Goal: Task Accomplishment & Management: Use online tool/utility

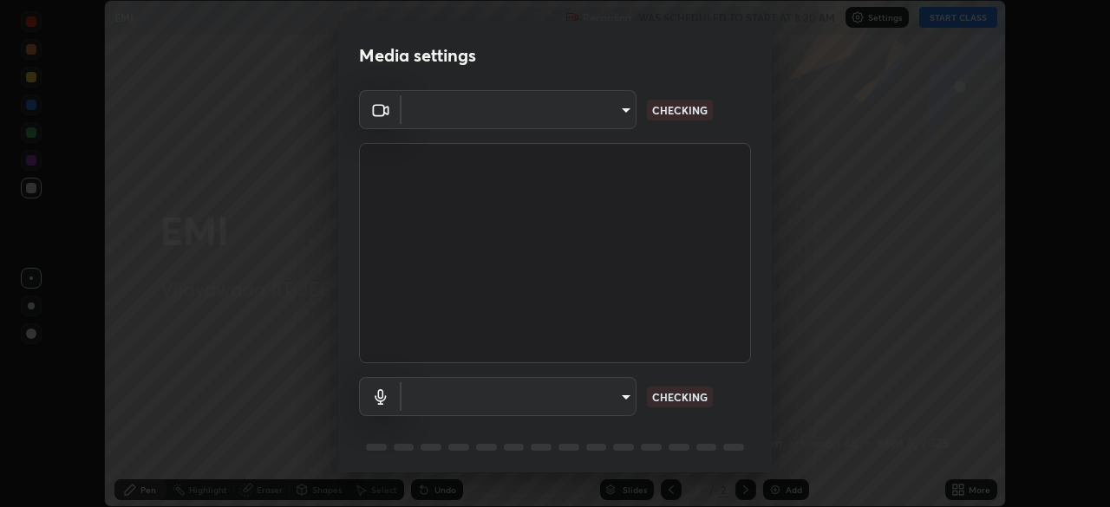
scroll to position [507, 1110]
type input "68d9d13b9dc81962e820b4509988bcc698f4750afe62a078f2ac76e4153b94a6"
type input "2bcf6cf424e7d8376b3d436c5d534cfd8bb05009513ab24322313eb0c40550fa"
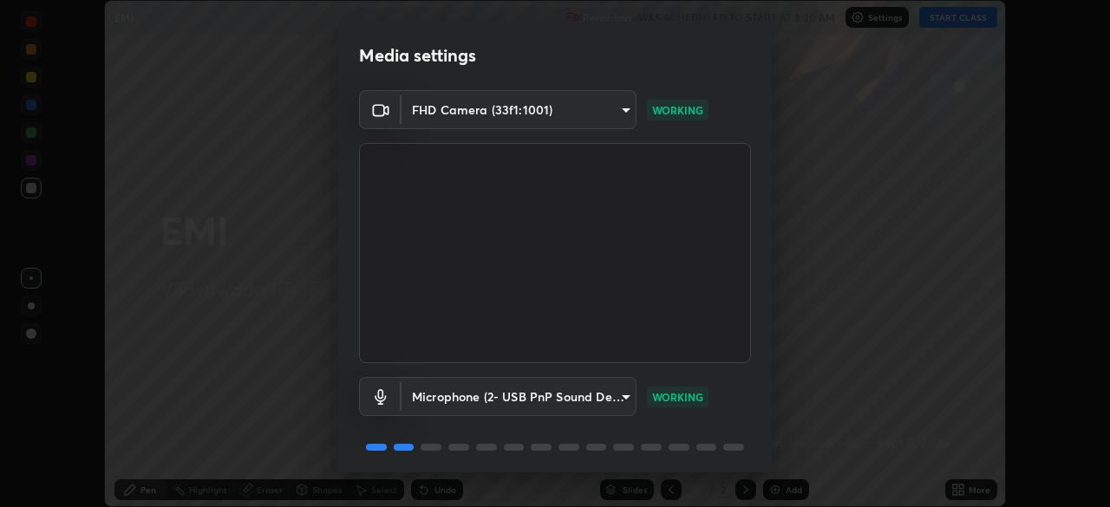
scroll to position [62, 0]
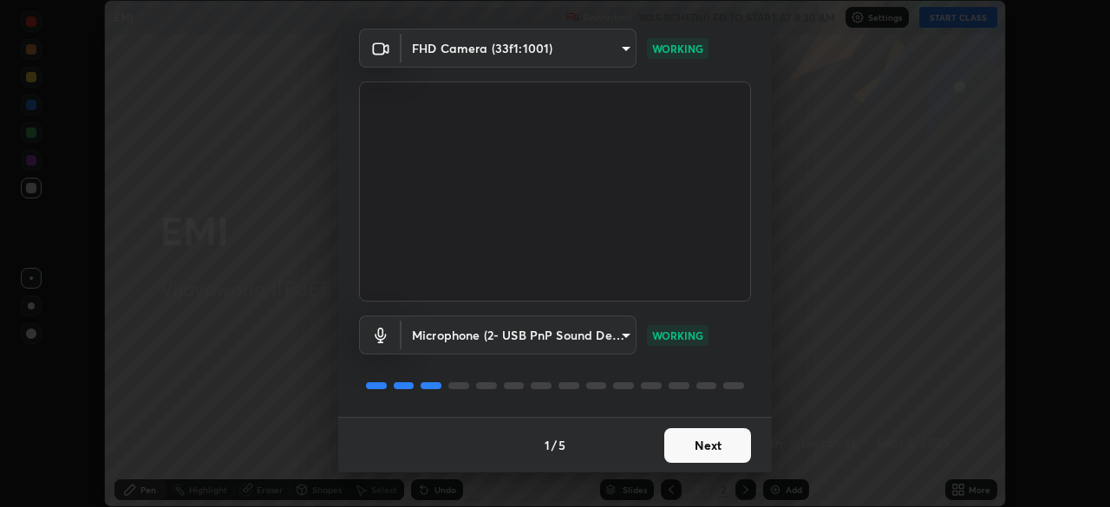
click at [707, 446] on button "Next" at bounding box center [707, 446] width 87 height 35
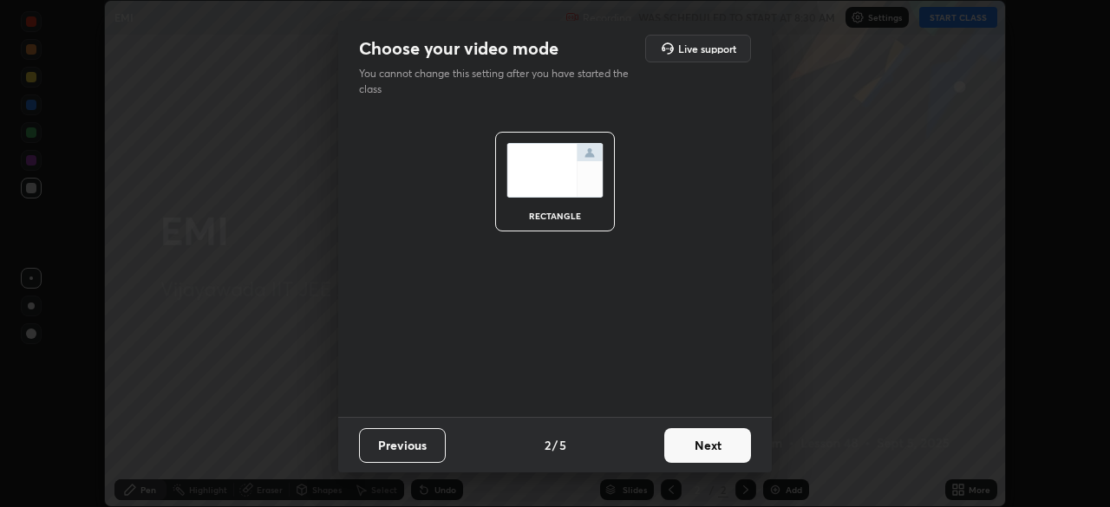
scroll to position [0, 0]
click at [726, 444] on button "Next" at bounding box center [707, 446] width 87 height 35
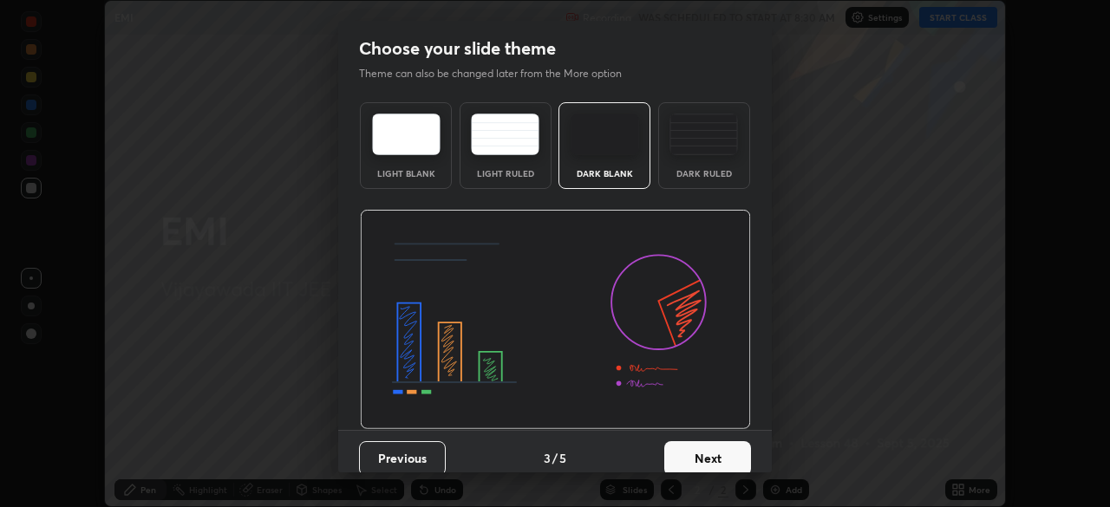
click at [726, 450] on button "Next" at bounding box center [707, 459] width 87 height 35
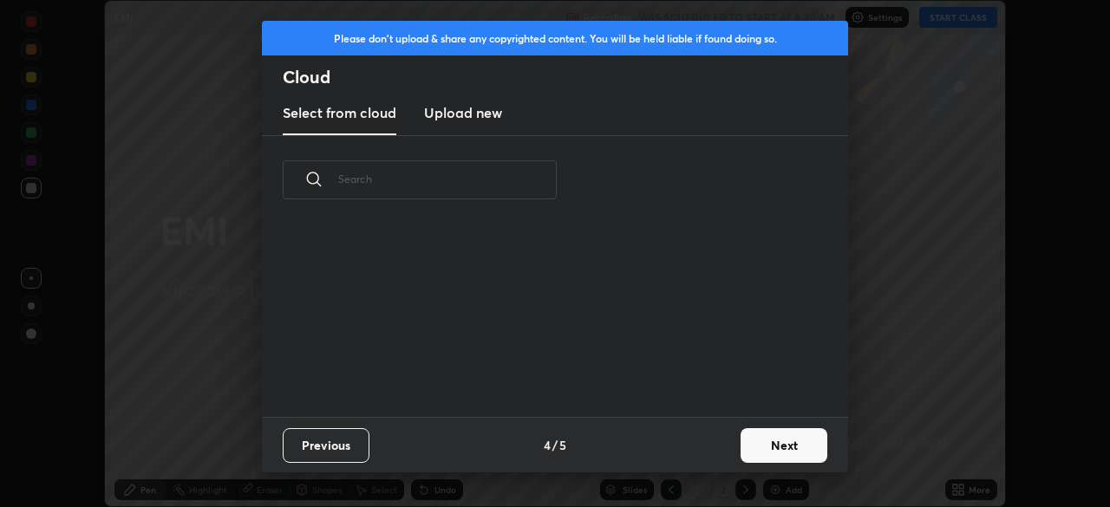
click at [790, 443] on button "Next" at bounding box center [784, 446] width 87 height 35
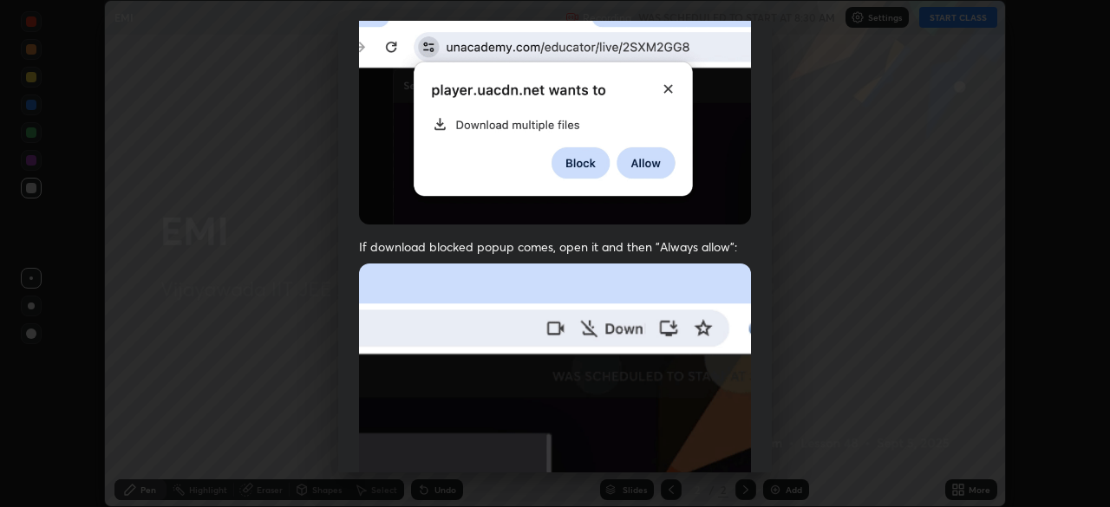
scroll to position [416, 0]
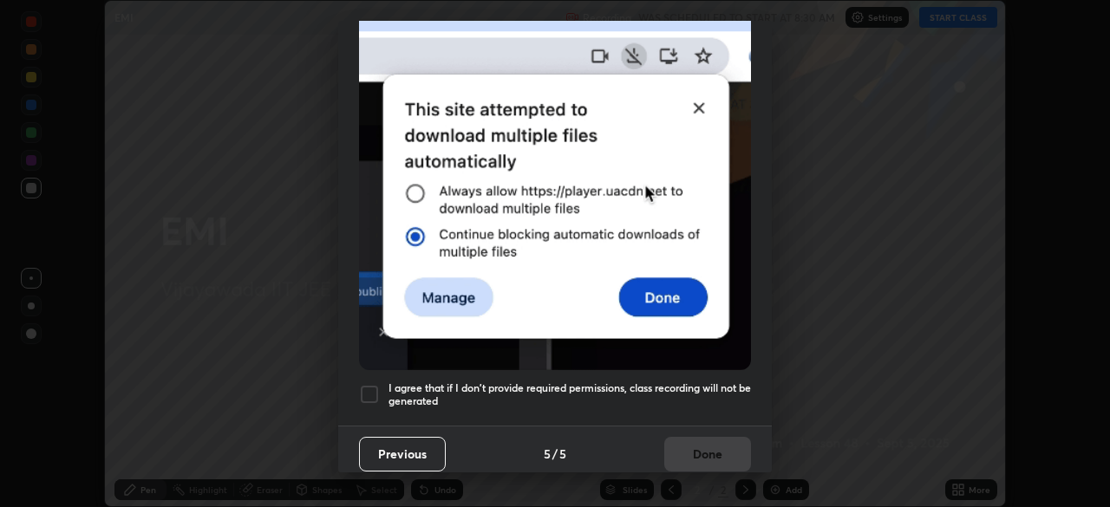
click at [374, 384] on div at bounding box center [369, 394] width 21 height 21
click at [717, 448] on button "Done" at bounding box center [707, 454] width 87 height 35
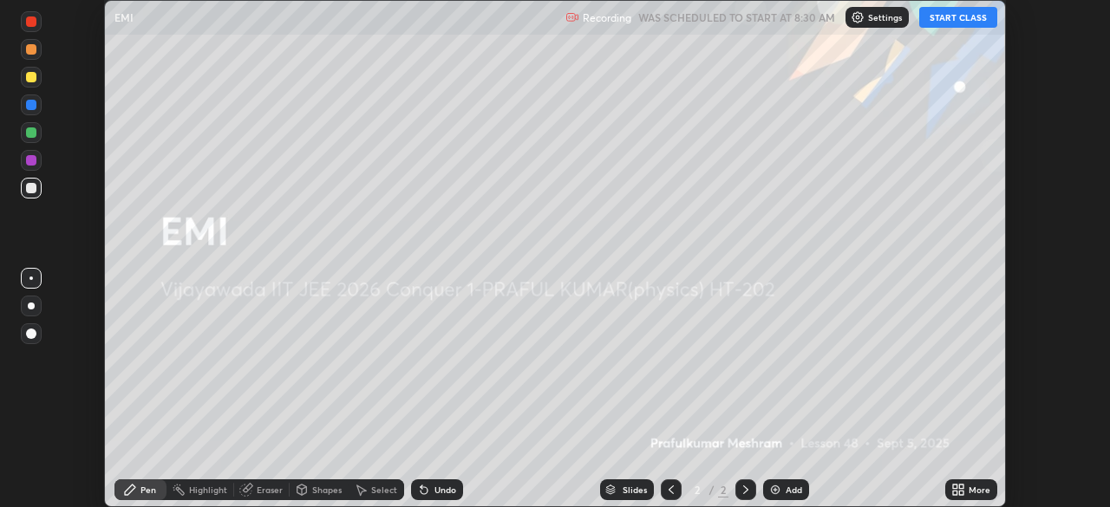
click at [792, 489] on div "Add" at bounding box center [794, 490] width 16 height 9
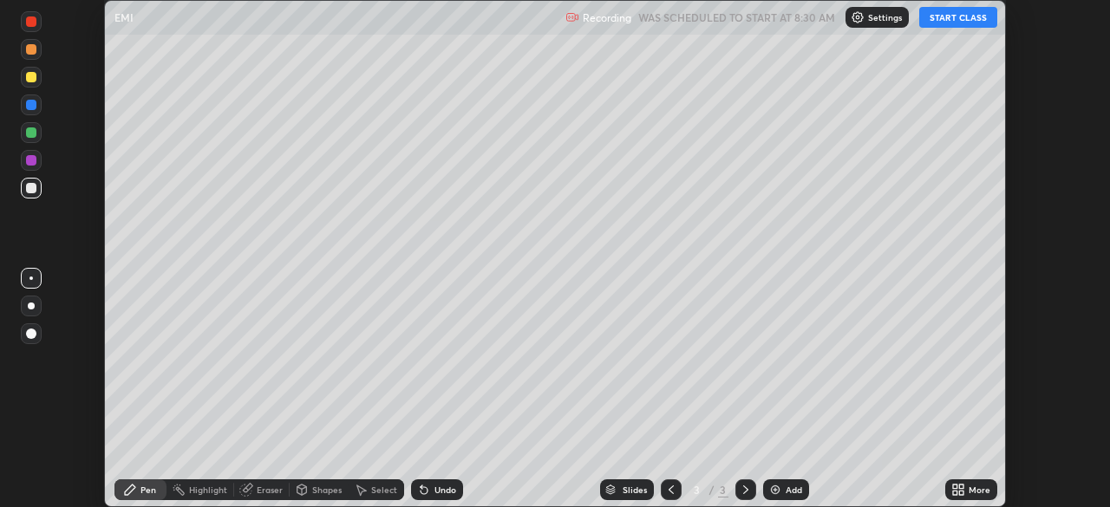
click at [950, 18] on button "START CLASS" at bounding box center [959, 17] width 78 height 21
